Goal: Book appointment/travel/reservation

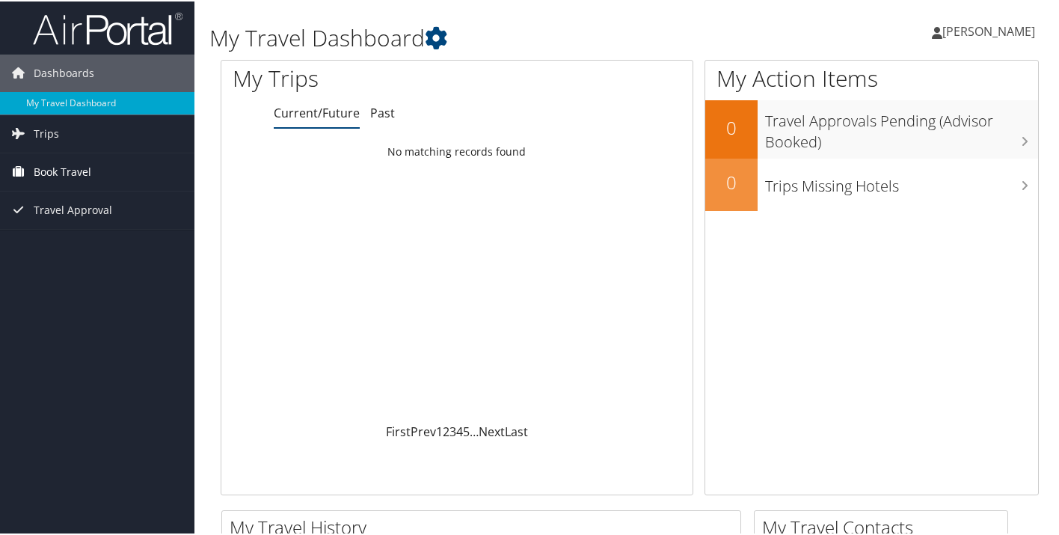
click at [73, 173] on span "Book Travel" at bounding box center [63, 170] width 58 height 37
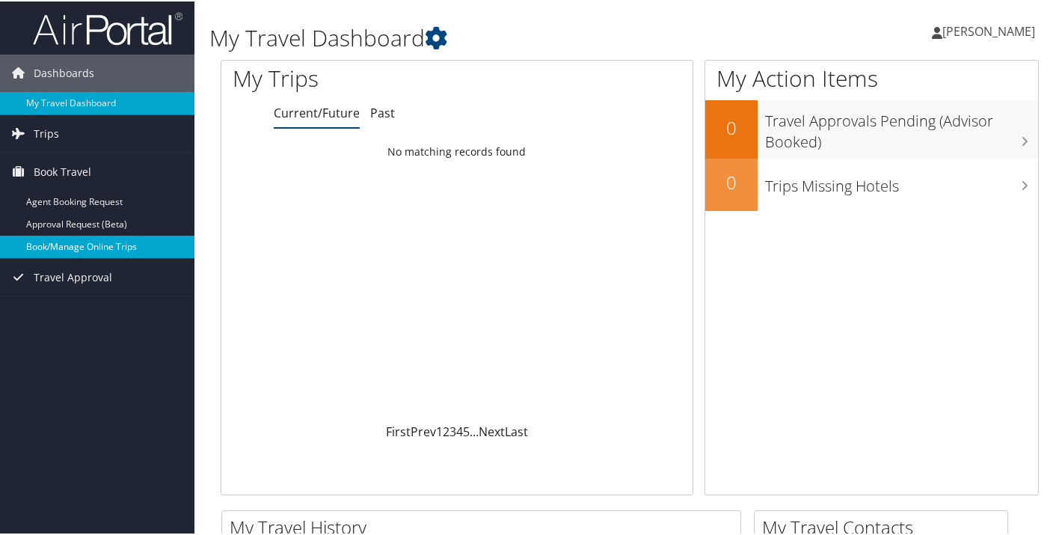
click at [78, 245] on link "Book/Manage Online Trips" at bounding box center [97, 245] width 194 height 22
